Goal: Task Accomplishment & Management: Use online tool/utility

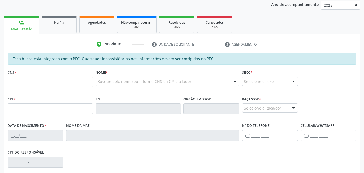
scroll to position [27, 0]
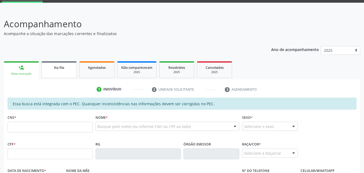
click at [59, 70] on link "Na fila" at bounding box center [59, 69] width 35 height 17
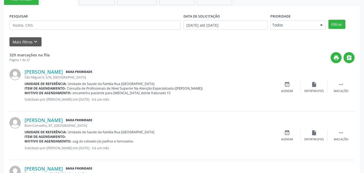
scroll to position [54, 0]
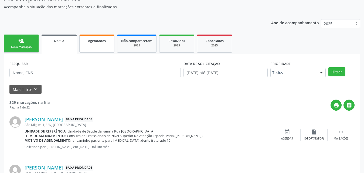
click at [94, 40] on span "Agendados" at bounding box center [97, 41] width 18 height 5
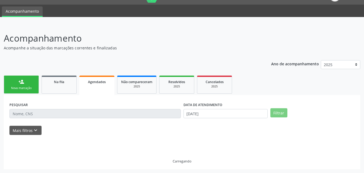
scroll to position [1, 0]
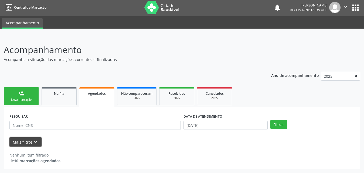
click at [19, 140] on button "Mais filtros keyboard_arrow_down" at bounding box center [25, 141] width 32 height 9
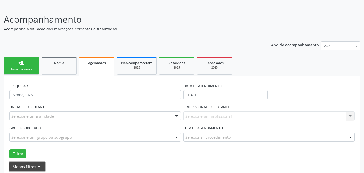
scroll to position [56, 0]
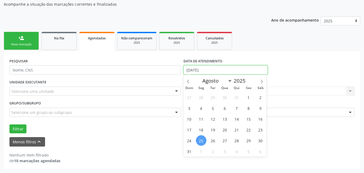
click at [213, 68] on input "[DATE]" at bounding box center [226, 69] width 84 height 9
click at [249, 97] on span "1" at bounding box center [249, 97] width 11 height 11
type input "[DATE]"
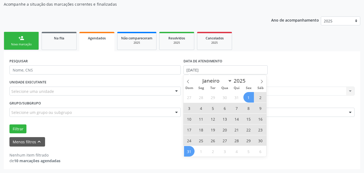
click at [188, 151] on span "31" at bounding box center [189, 151] width 11 height 11
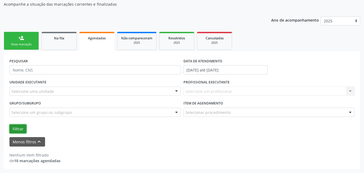
click at [13, 126] on button "Filtrar" at bounding box center [17, 128] width 17 height 9
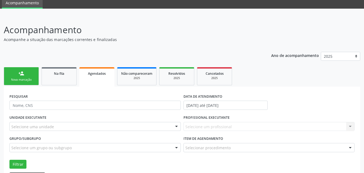
scroll to position [0, 0]
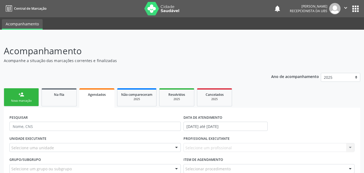
click at [23, 98] on link "person_add Nova marcação" at bounding box center [21, 97] width 35 height 18
